Goal: Find contact information: Find contact information

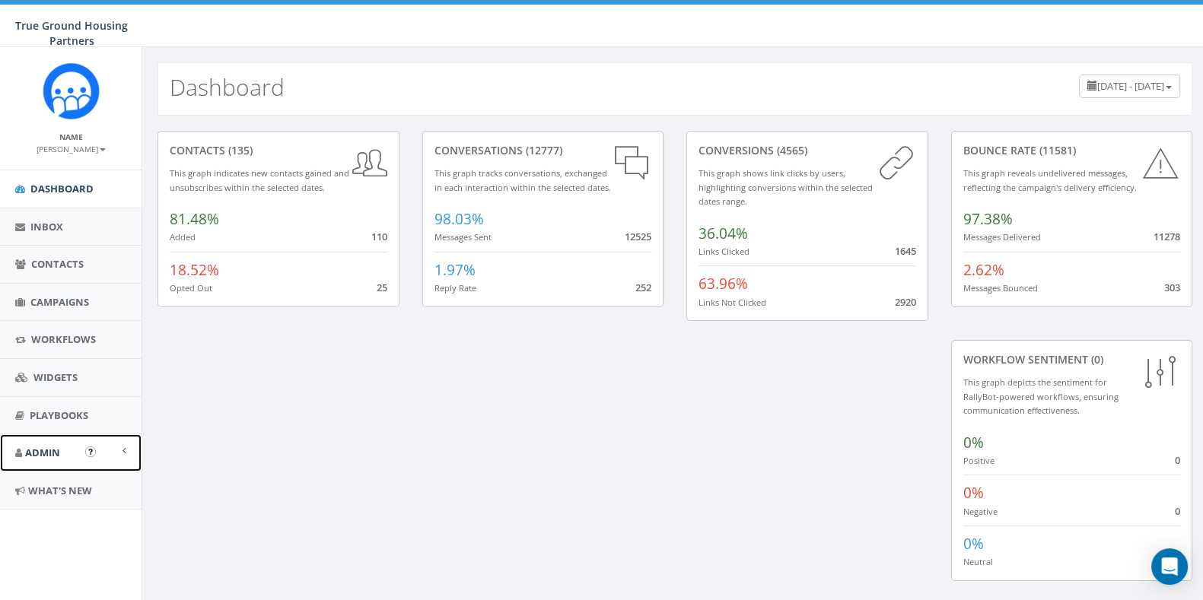
click at [59, 464] on link "Admin" at bounding box center [70, 452] width 141 height 37
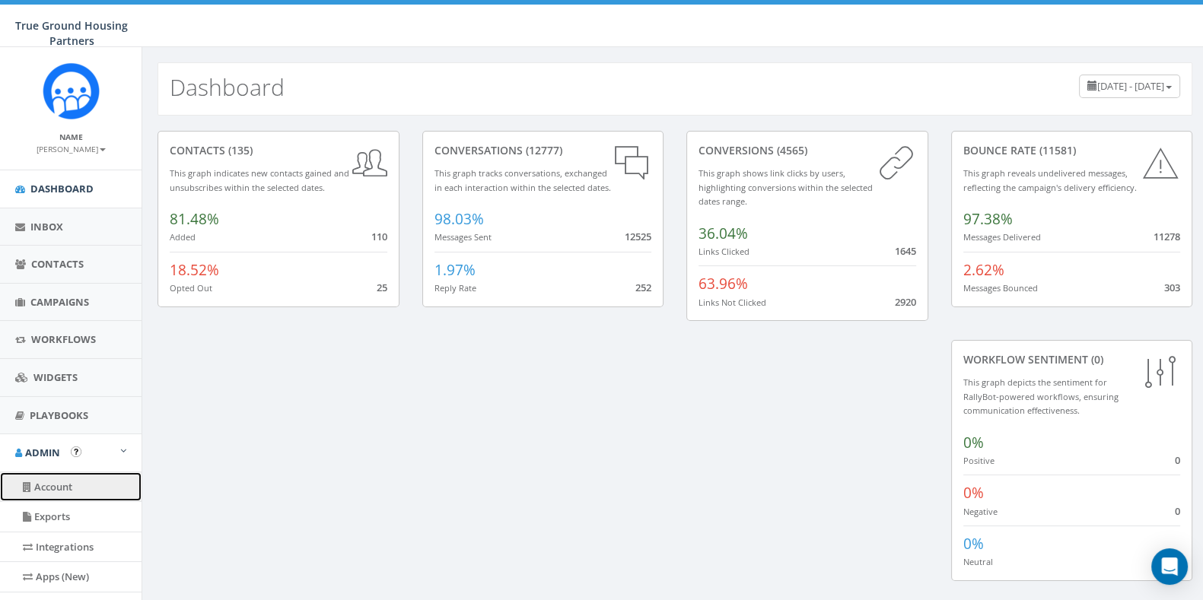
click at [61, 473] on link "Account" at bounding box center [70, 487] width 141 height 30
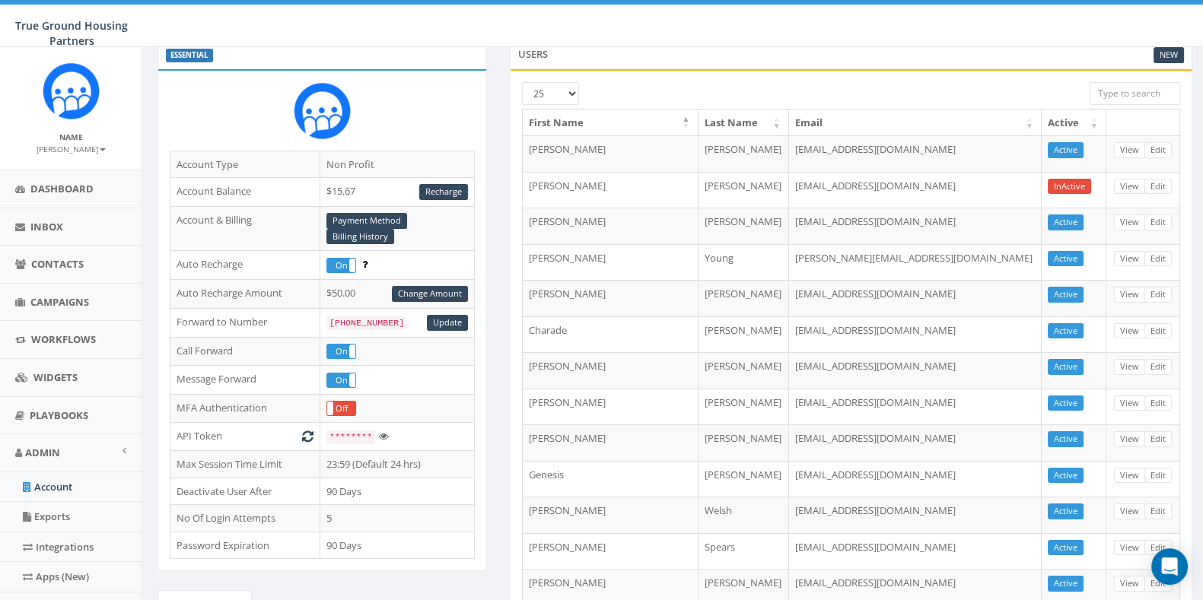
scroll to position [279, 0]
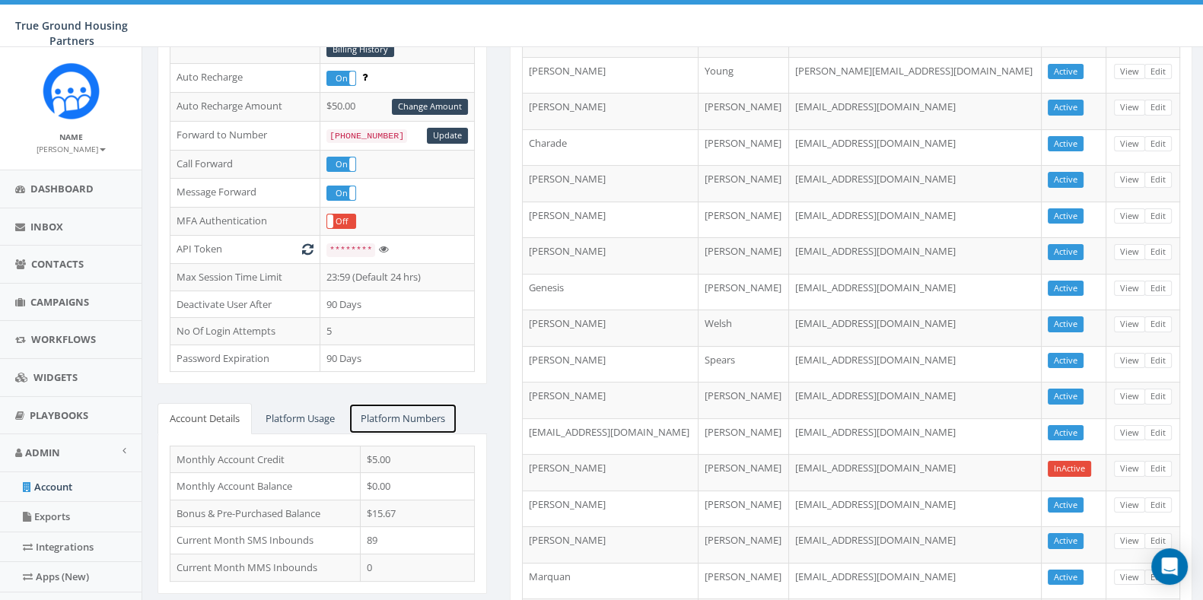
click at [427, 417] on link "Platform Numbers" at bounding box center [402, 418] width 109 height 31
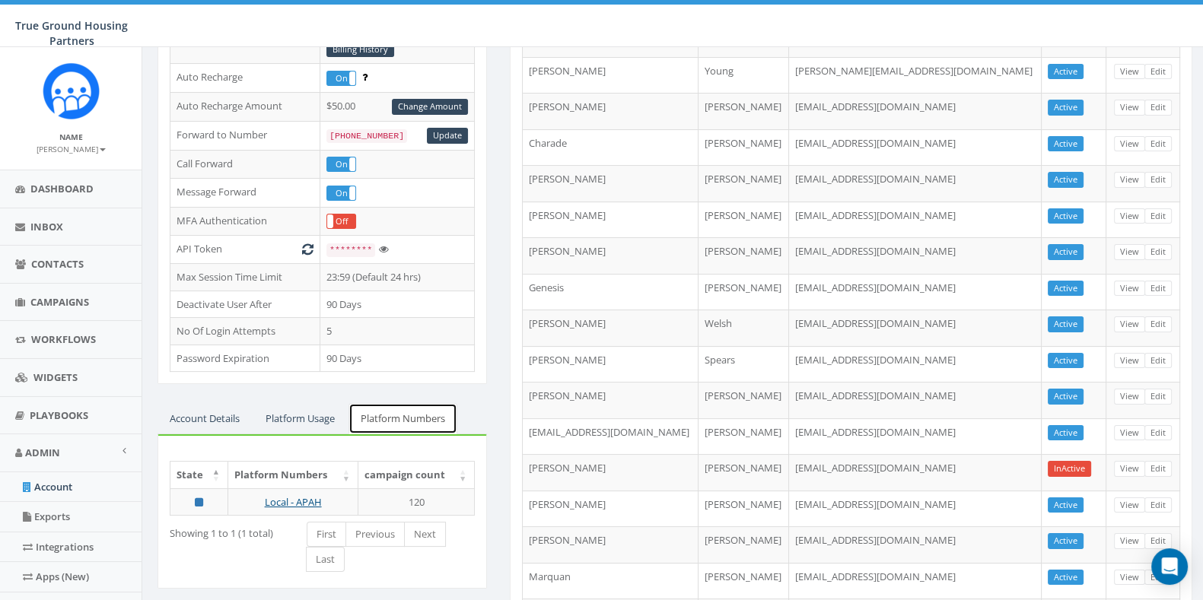
scroll to position [368, 0]
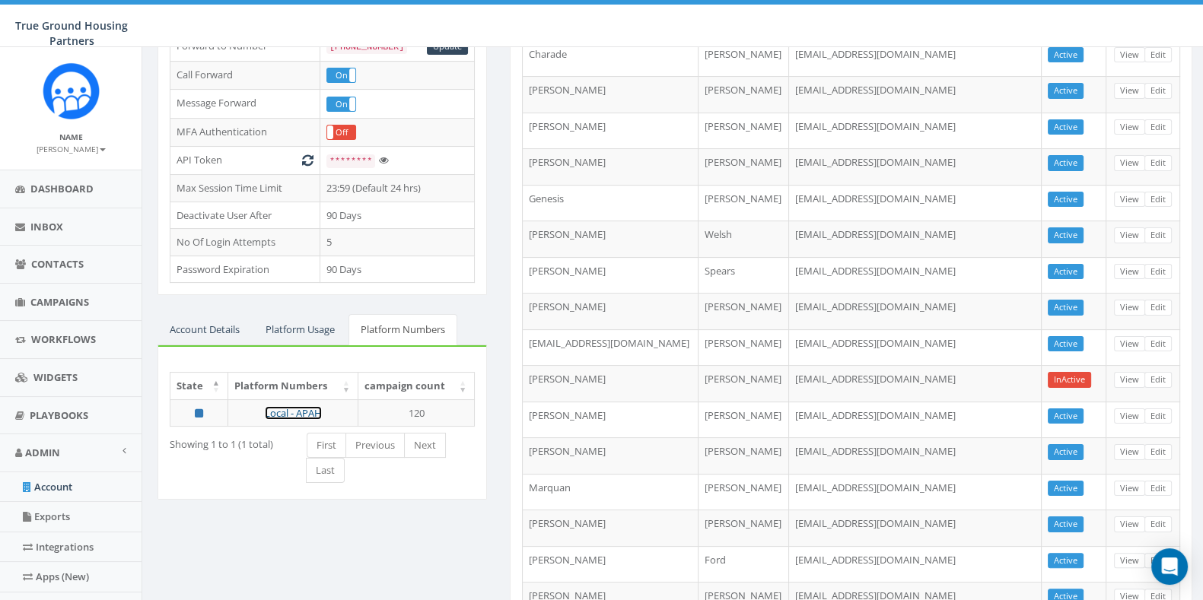
click at [304, 406] on link "Local - APAH" at bounding box center [293, 413] width 57 height 14
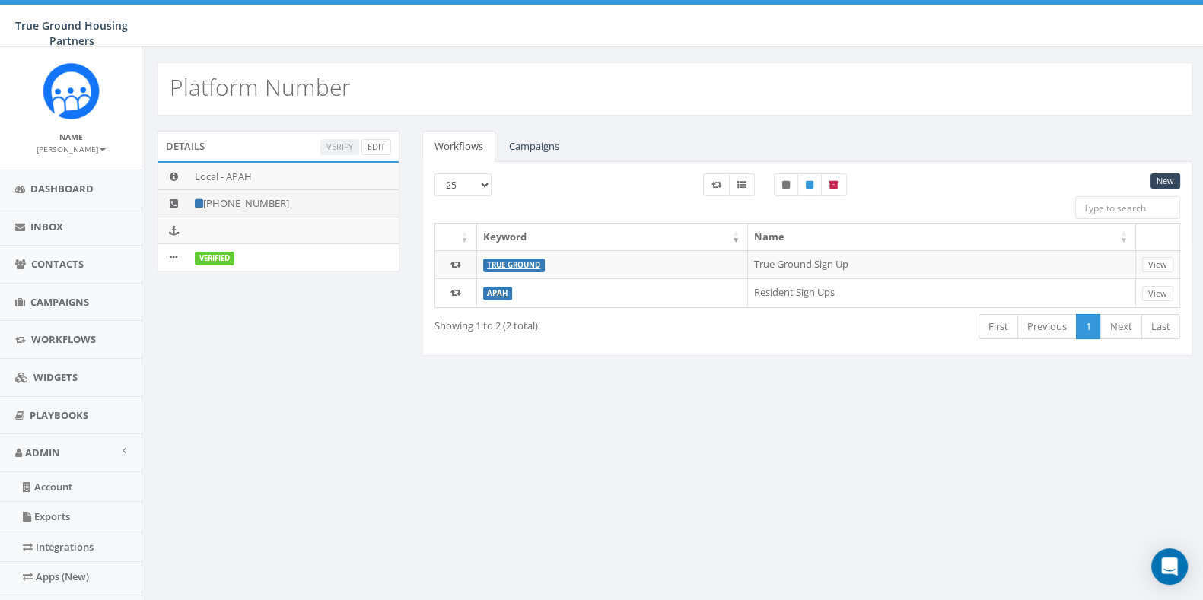
drag, startPoint x: 289, startPoint y: 199, endPoint x: 209, endPoint y: 199, distance: 79.9
click at [209, 199] on td "[PHONE_NUMBER]" at bounding box center [294, 203] width 210 height 27
copy td "[PHONE_NUMBER]"
